Goal: Information Seeking & Learning: Learn about a topic

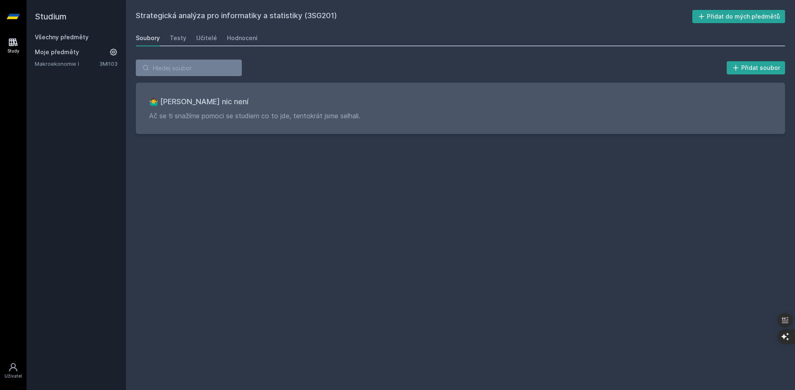
click at [64, 64] on link "Makroekonomie I" at bounding box center [67, 64] width 65 height 8
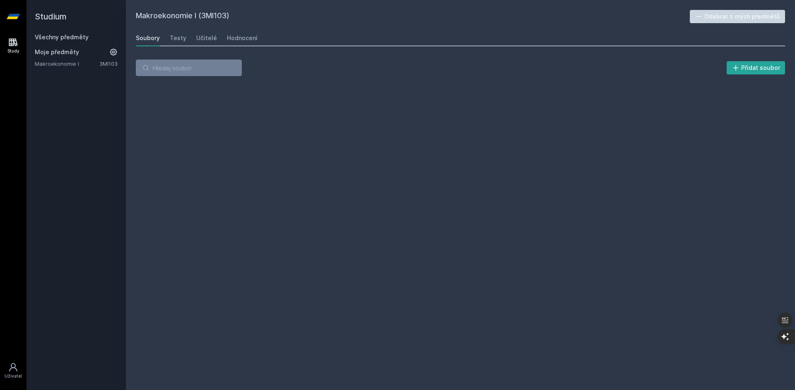
click at [62, 63] on link "Makroekonomie I" at bounding box center [67, 64] width 65 height 8
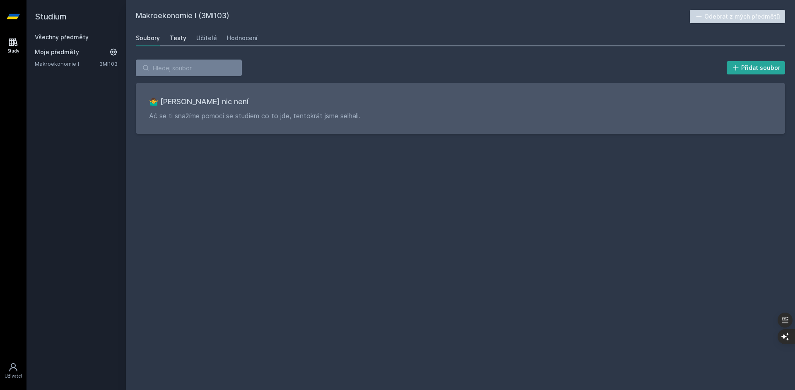
click at [180, 41] on div "Testy" at bounding box center [178, 38] width 17 height 8
click at [206, 37] on div "Učitelé" at bounding box center [206, 38] width 21 height 8
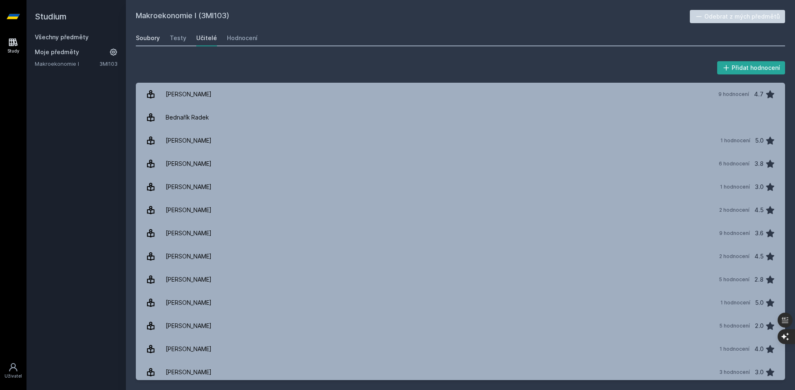
click at [155, 40] on div "Soubory" at bounding box center [148, 38] width 24 height 8
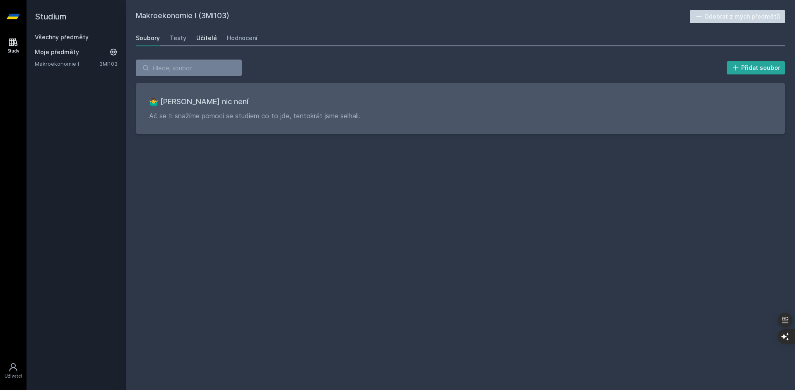
click at [211, 38] on div "Učitelé" at bounding box center [206, 38] width 21 height 8
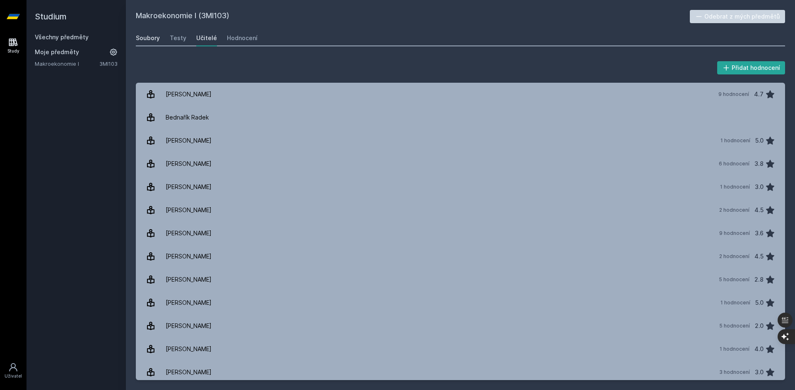
click at [147, 39] on div "Soubory" at bounding box center [148, 38] width 24 height 8
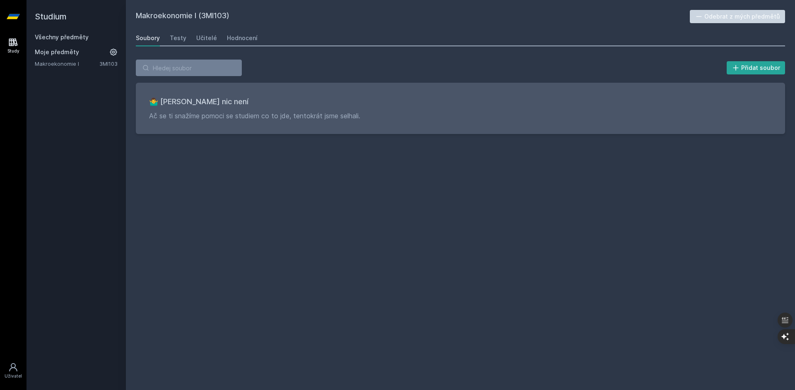
click at [75, 66] on link "Makroekonomie I" at bounding box center [67, 64] width 65 height 8
drag, startPoint x: 89, startPoint y: 65, endPoint x: 72, endPoint y: 63, distance: 16.2
click at [72, 63] on link "Makroekonomie I" at bounding box center [67, 64] width 65 height 8
click at [113, 62] on link "3MI103" at bounding box center [108, 63] width 18 height 7
click at [115, 50] on icon at bounding box center [113, 52] width 8 height 8
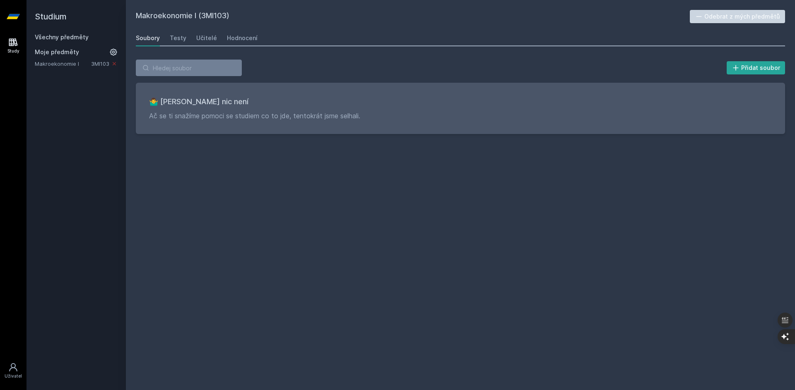
click at [113, 65] on icon at bounding box center [114, 63] width 7 height 7
click at [64, 38] on link "Všechny předměty" at bounding box center [62, 37] width 54 height 7
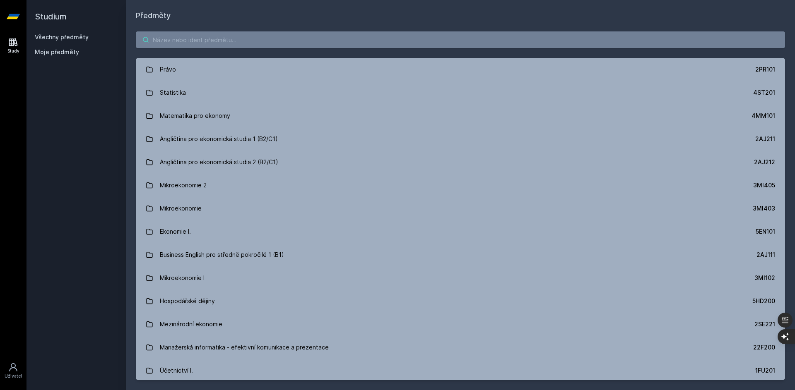
click at [191, 36] on input "search" at bounding box center [460, 39] width 649 height 17
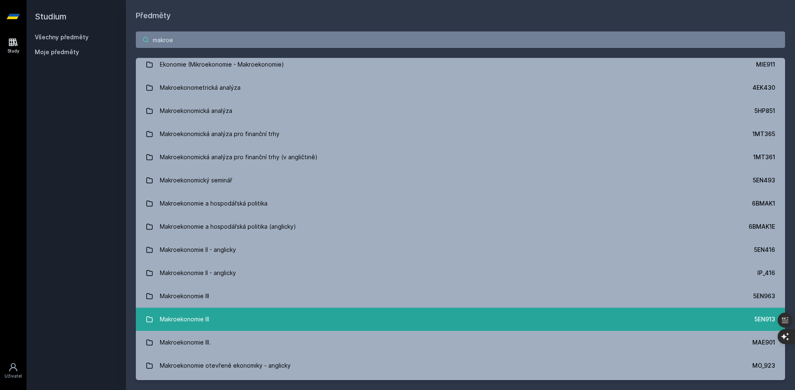
scroll to position [467, 0]
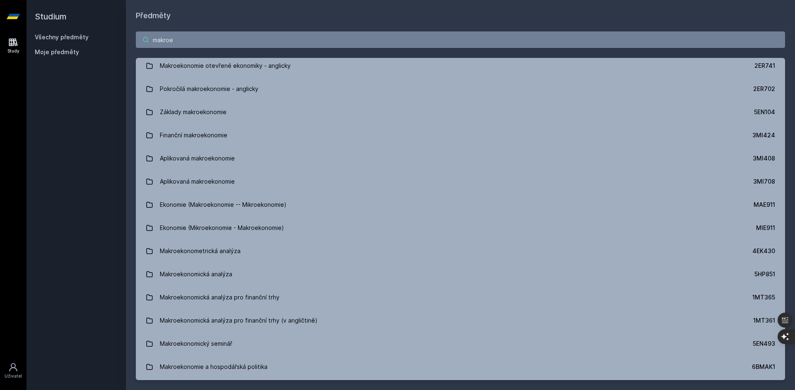
drag, startPoint x: 214, startPoint y: 40, endPoint x: 23, endPoint y: 52, distance: 190.8
click at [24, 52] on div "Study Uživatel Studium Všechny předměty Moje předměty Předměty makroe Makroekon…" at bounding box center [397, 195] width 795 height 390
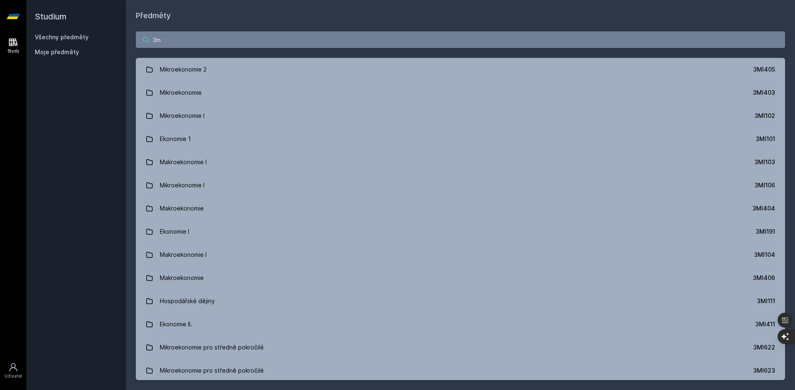
type input "3"
type input "makro"
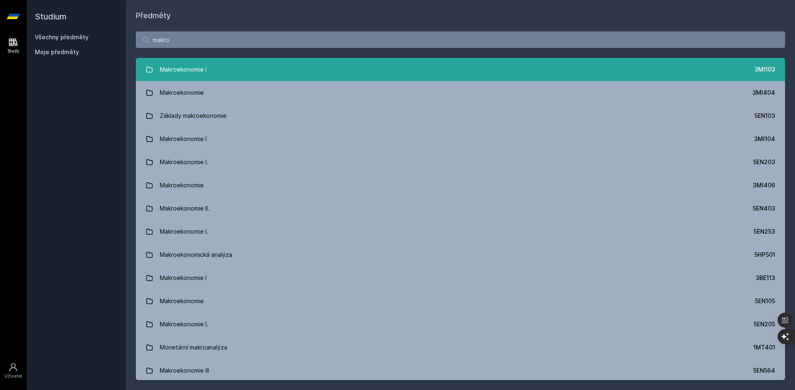
click at [208, 75] on link "Makroekonomie I 3MI103" at bounding box center [460, 69] width 649 height 23
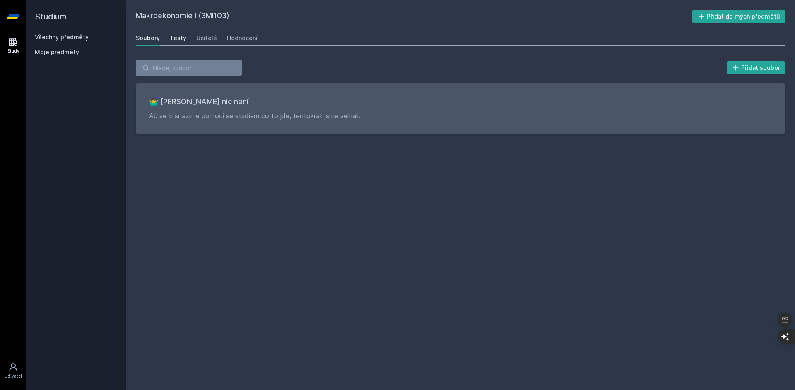
click at [175, 35] on div "Testy" at bounding box center [178, 38] width 17 height 8
click at [202, 38] on div "Učitelé" at bounding box center [206, 38] width 21 height 8
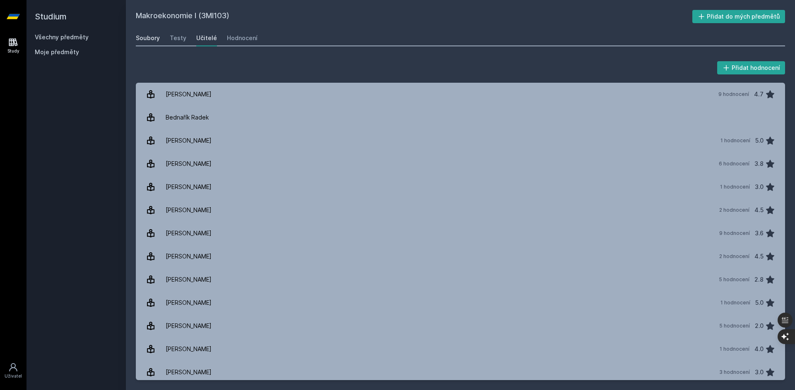
click at [155, 38] on div "Soubory" at bounding box center [148, 38] width 24 height 8
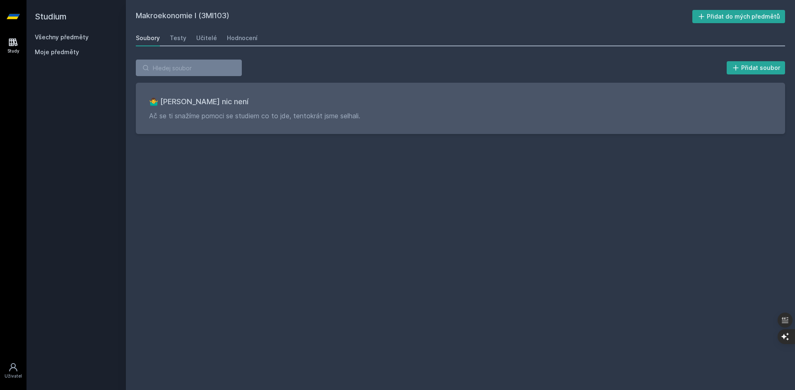
click at [71, 35] on link "Všechny předměty" at bounding box center [62, 37] width 54 height 7
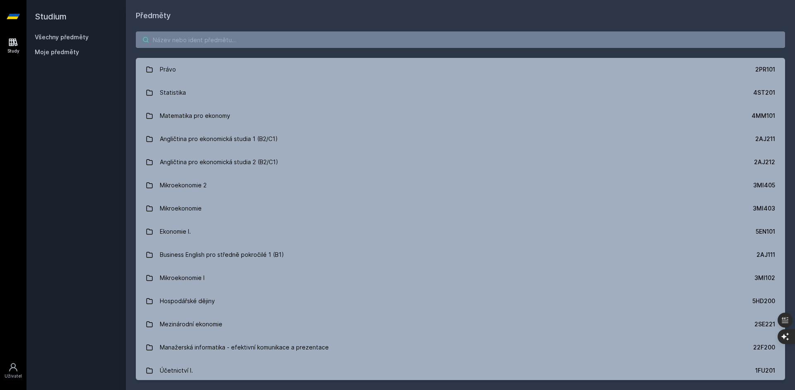
click at [181, 40] on input "search" at bounding box center [460, 39] width 649 height 17
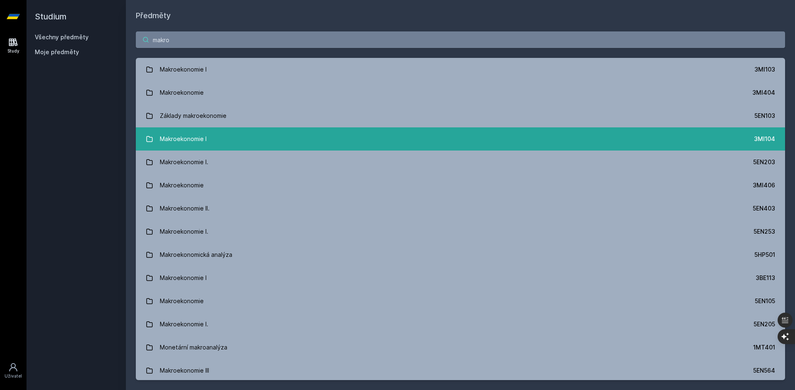
type input "makro"
click at [204, 139] on div "Makroekonomie I" at bounding box center [183, 139] width 47 height 17
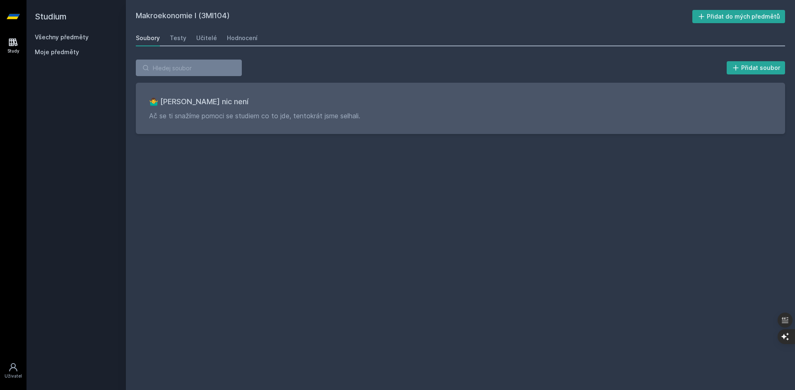
click at [61, 36] on link "Všechny předměty" at bounding box center [62, 37] width 54 height 7
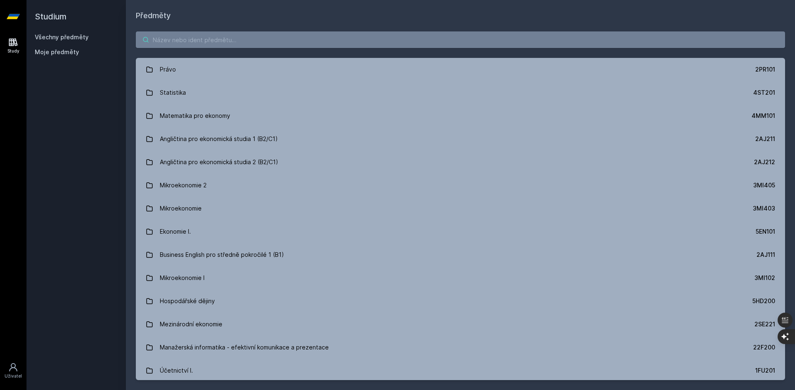
click at [196, 41] on input "search" at bounding box center [460, 39] width 649 height 17
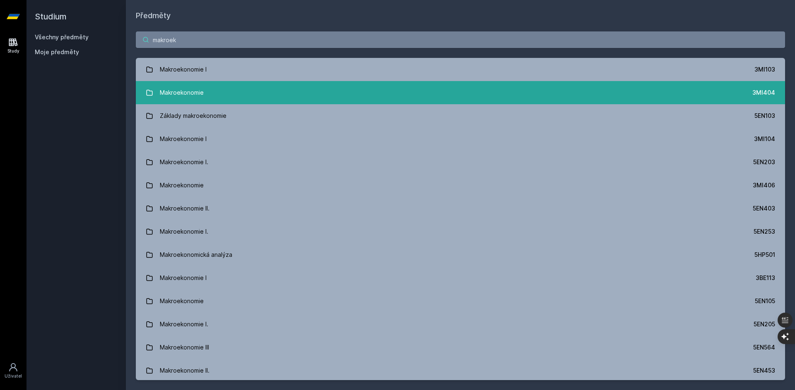
type input "makroek"
click at [215, 96] on link "Makroekonomie 3MI404" at bounding box center [460, 92] width 649 height 23
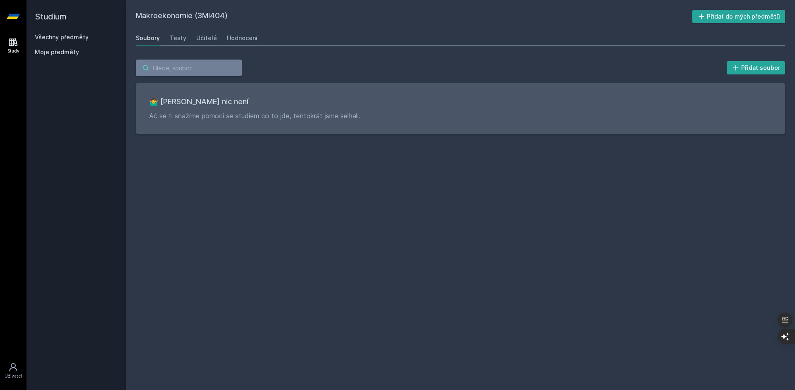
click at [175, 70] on input "search" at bounding box center [189, 68] width 106 height 17
click at [82, 38] on link "Všechny předměty" at bounding box center [62, 37] width 54 height 7
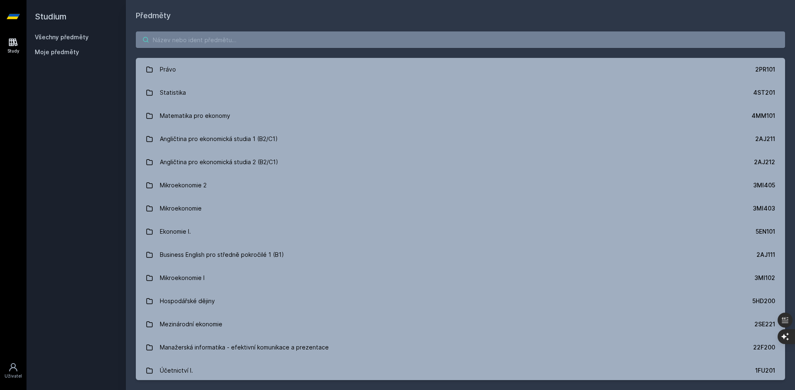
drag, startPoint x: 183, startPoint y: 45, endPoint x: 187, endPoint y: 42, distance: 4.7
click at [183, 44] on input "search" at bounding box center [460, 39] width 649 height 17
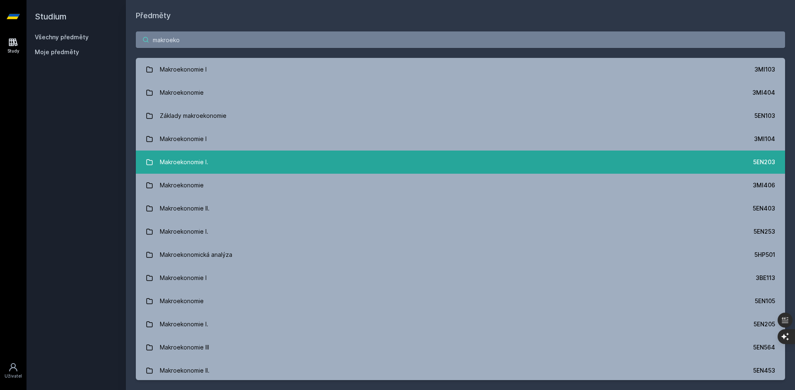
type input "makroeko"
click at [235, 165] on link "Makroekonomie I. 5EN203" at bounding box center [460, 162] width 649 height 23
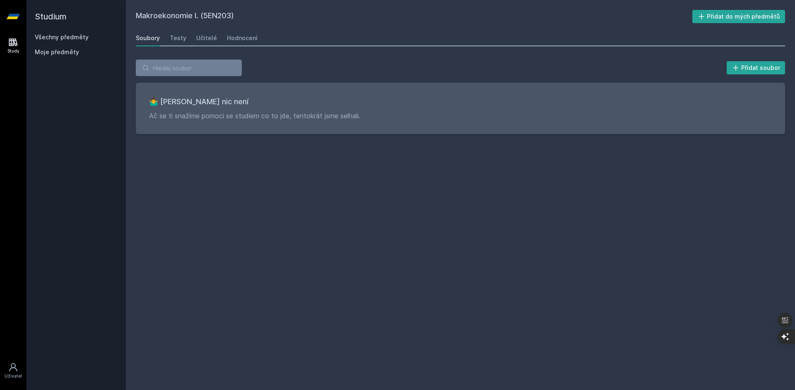
click at [67, 37] on link "Všechny předměty" at bounding box center [62, 37] width 54 height 7
